Goal: Information Seeking & Learning: Check status

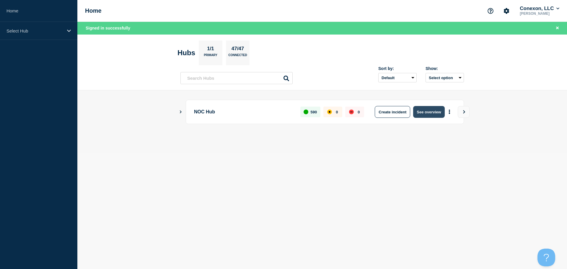
click at [420, 115] on button "See overview" at bounding box center [428, 112] width 31 height 12
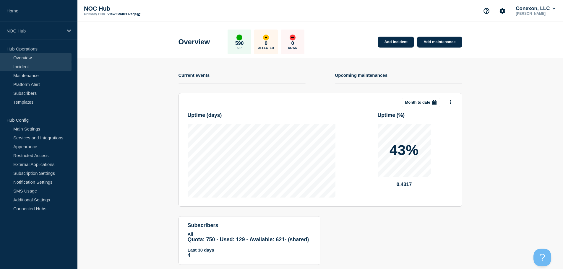
click at [25, 67] on link "Incident" at bounding box center [35, 66] width 71 height 9
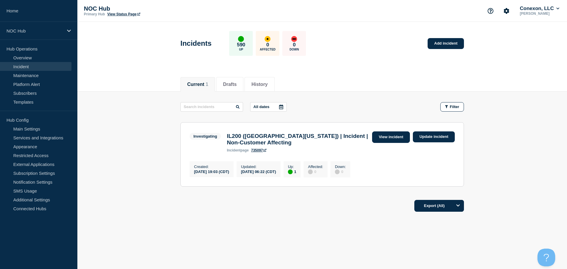
click at [382, 139] on link "View incident" at bounding box center [391, 137] width 38 height 12
